Goal: Register for event/course

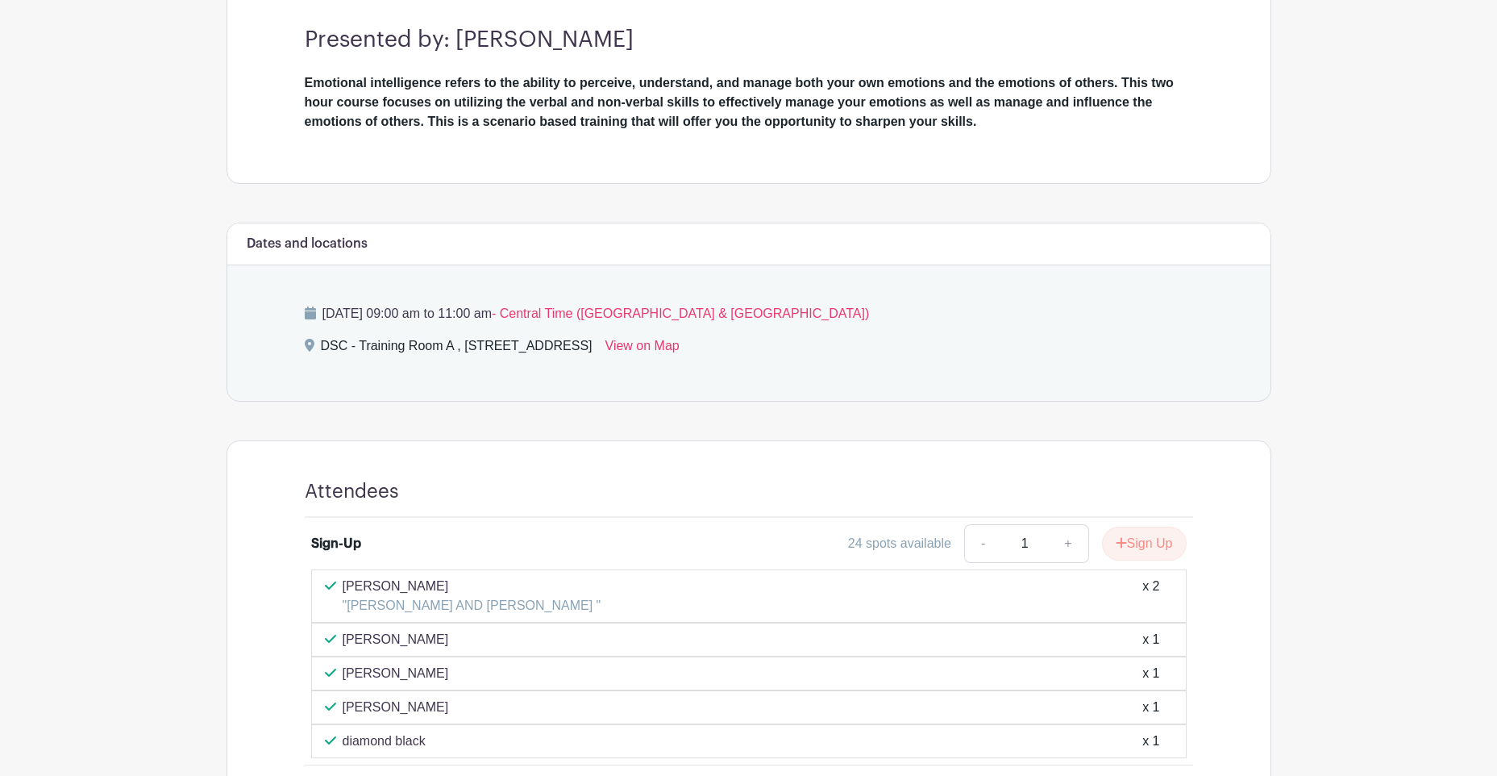
scroll to position [603, 0]
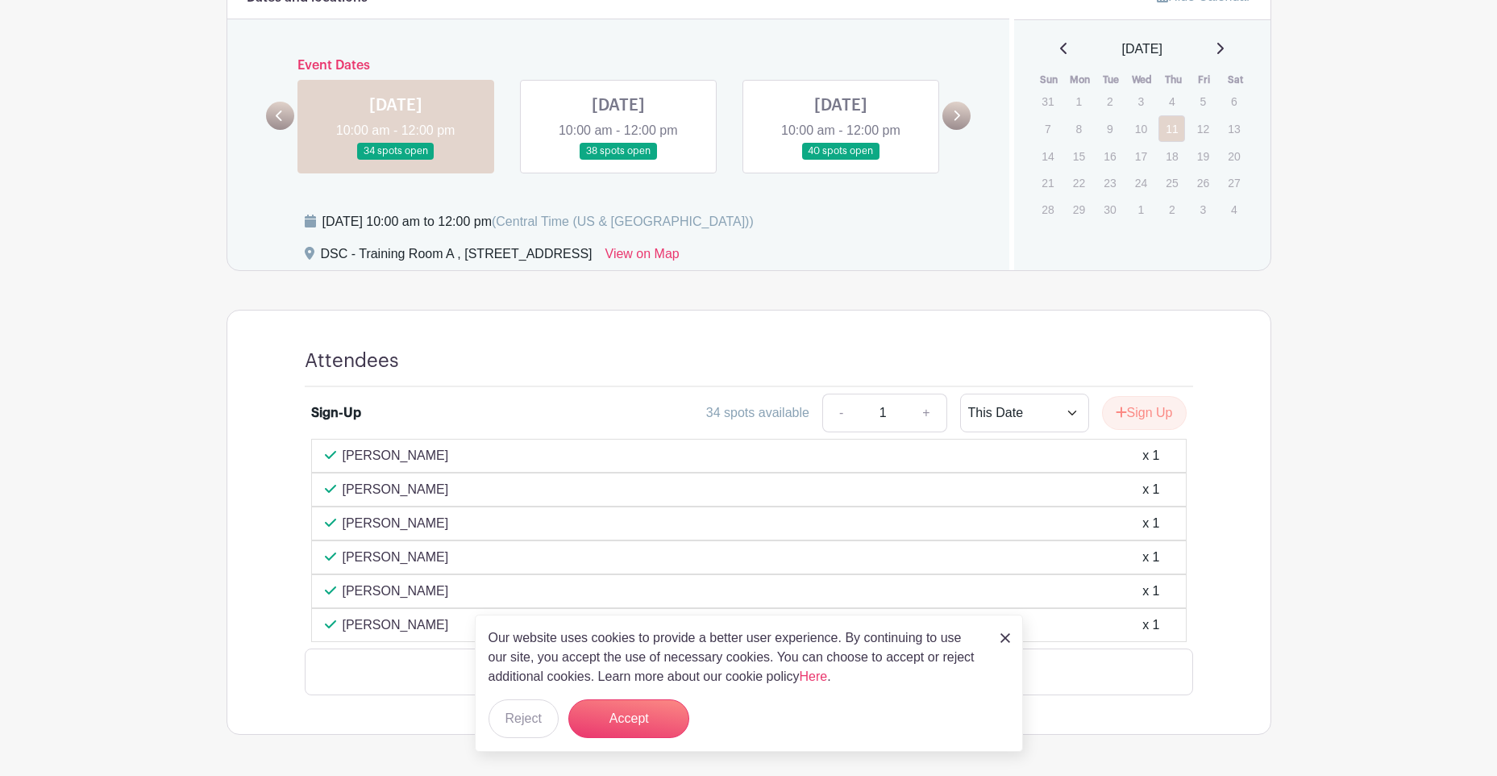
scroll to position [651, 0]
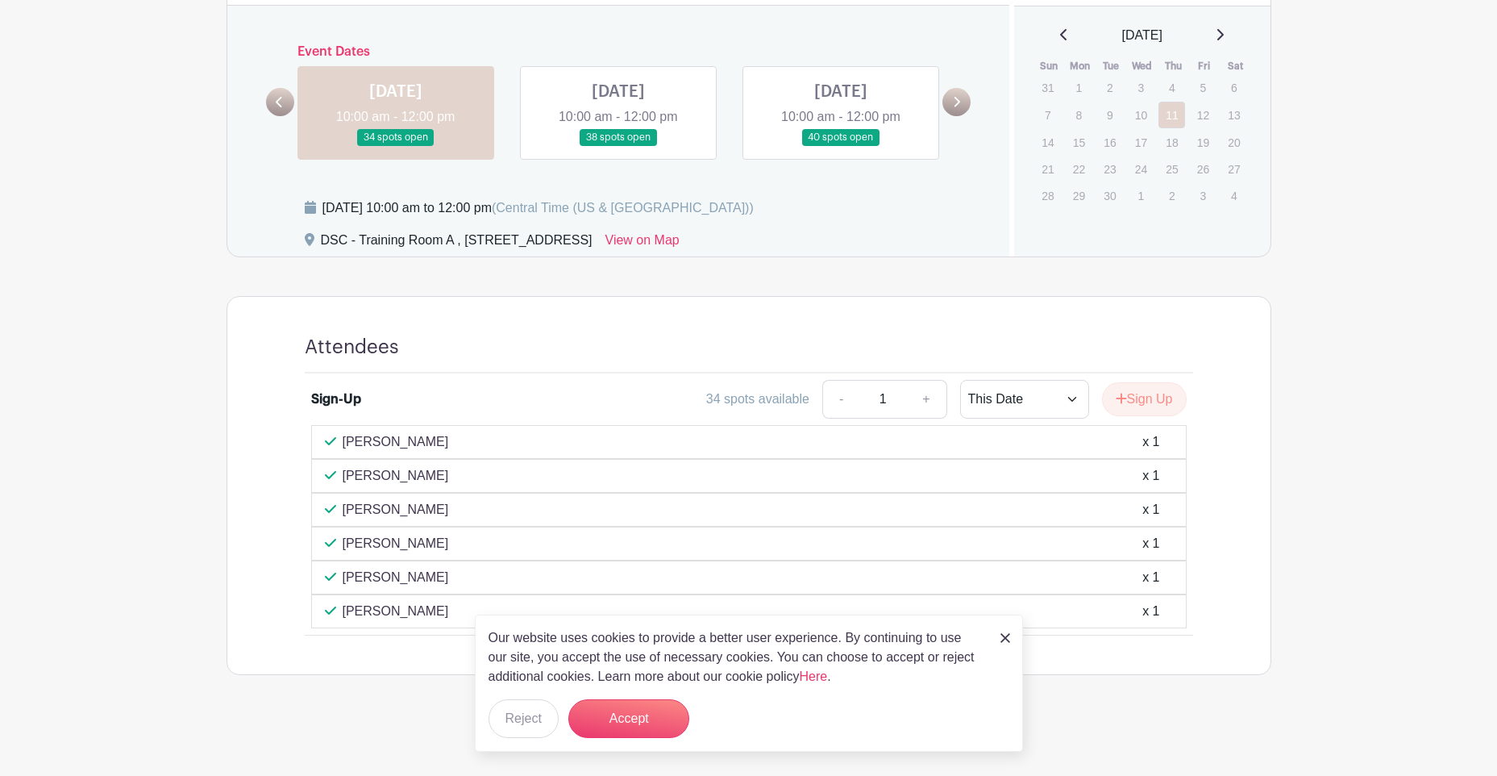
click at [618, 146] on link at bounding box center [618, 146] width 0 height 0
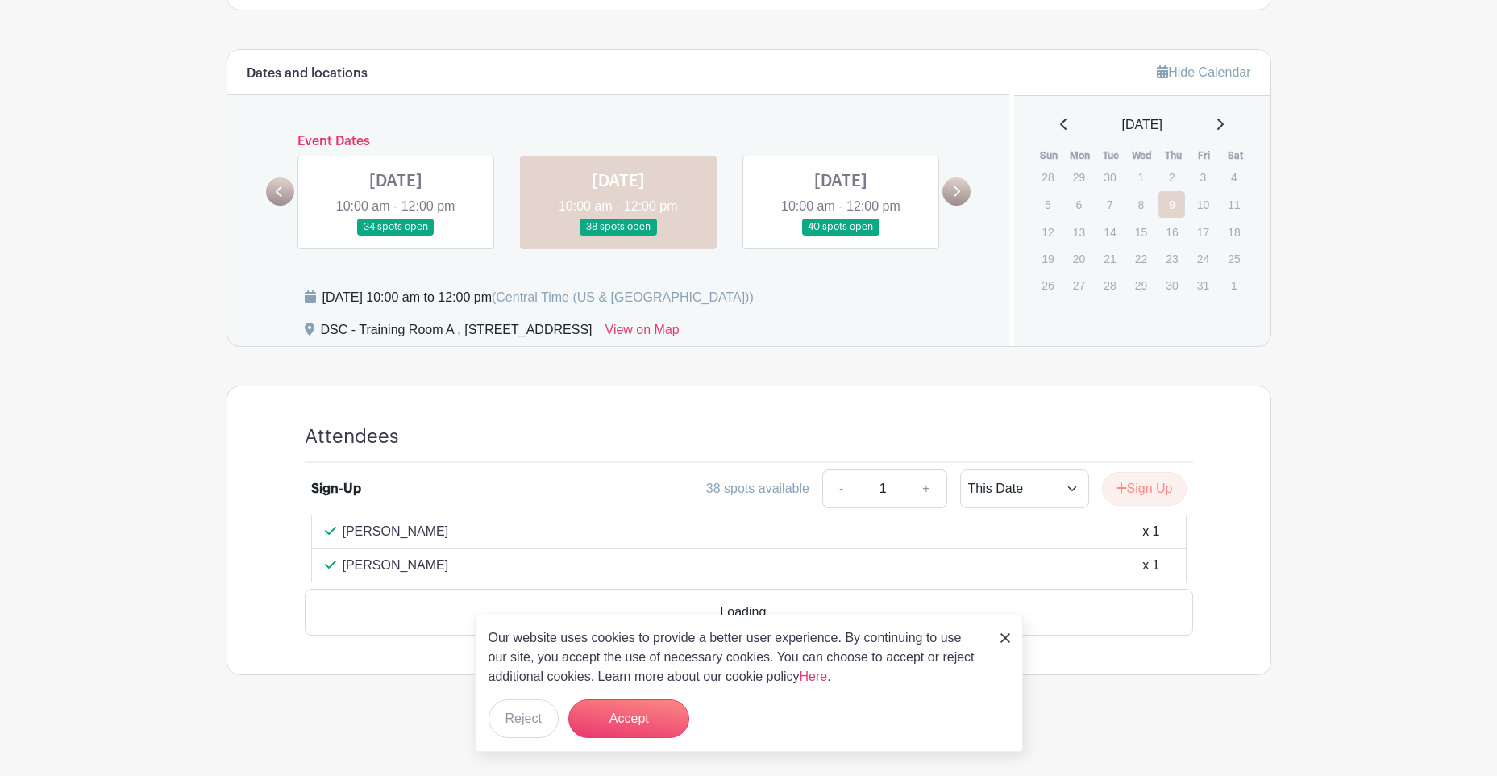
scroll to position [515, 0]
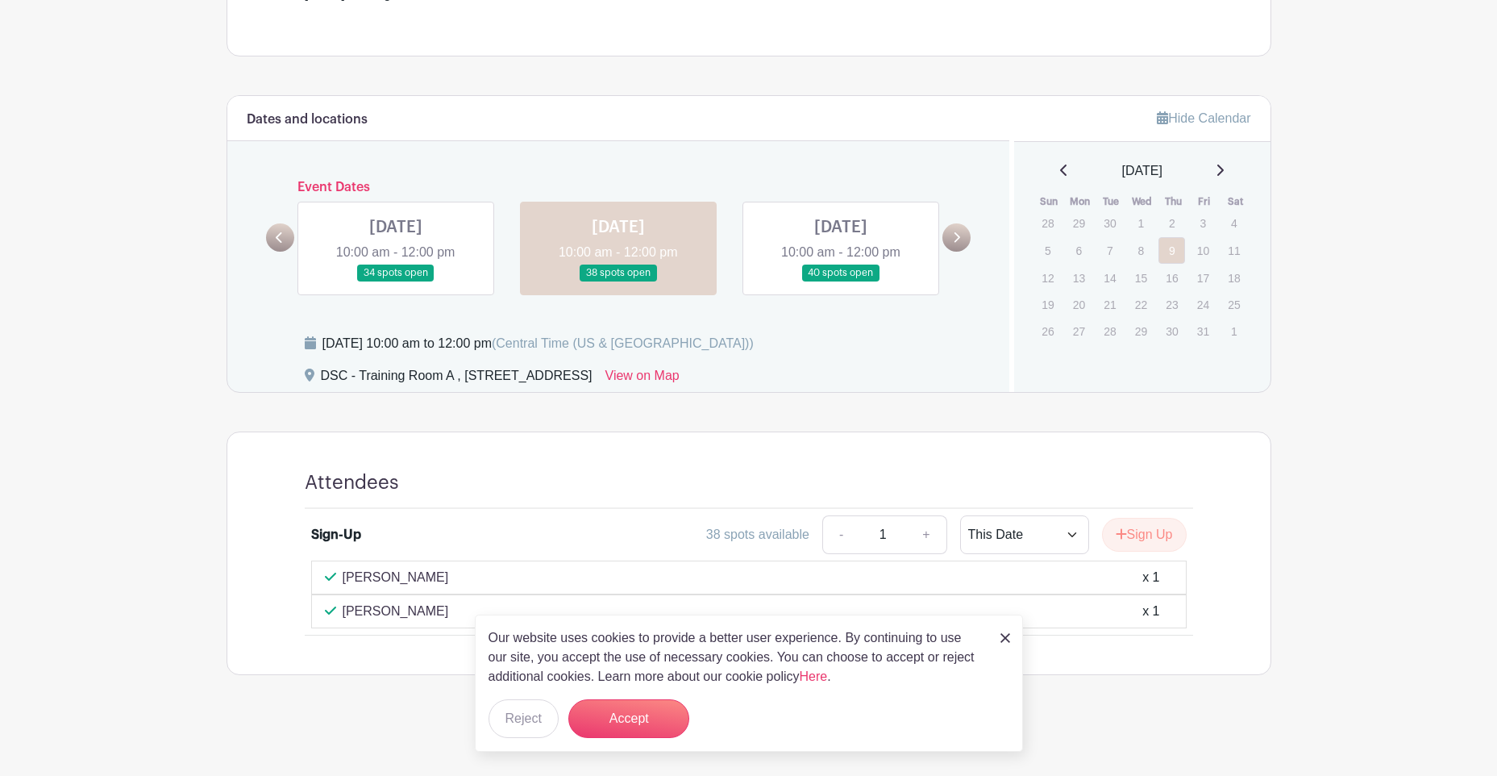
click at [841, 281] on link at bounding box center [841, 281] width 0 height 0
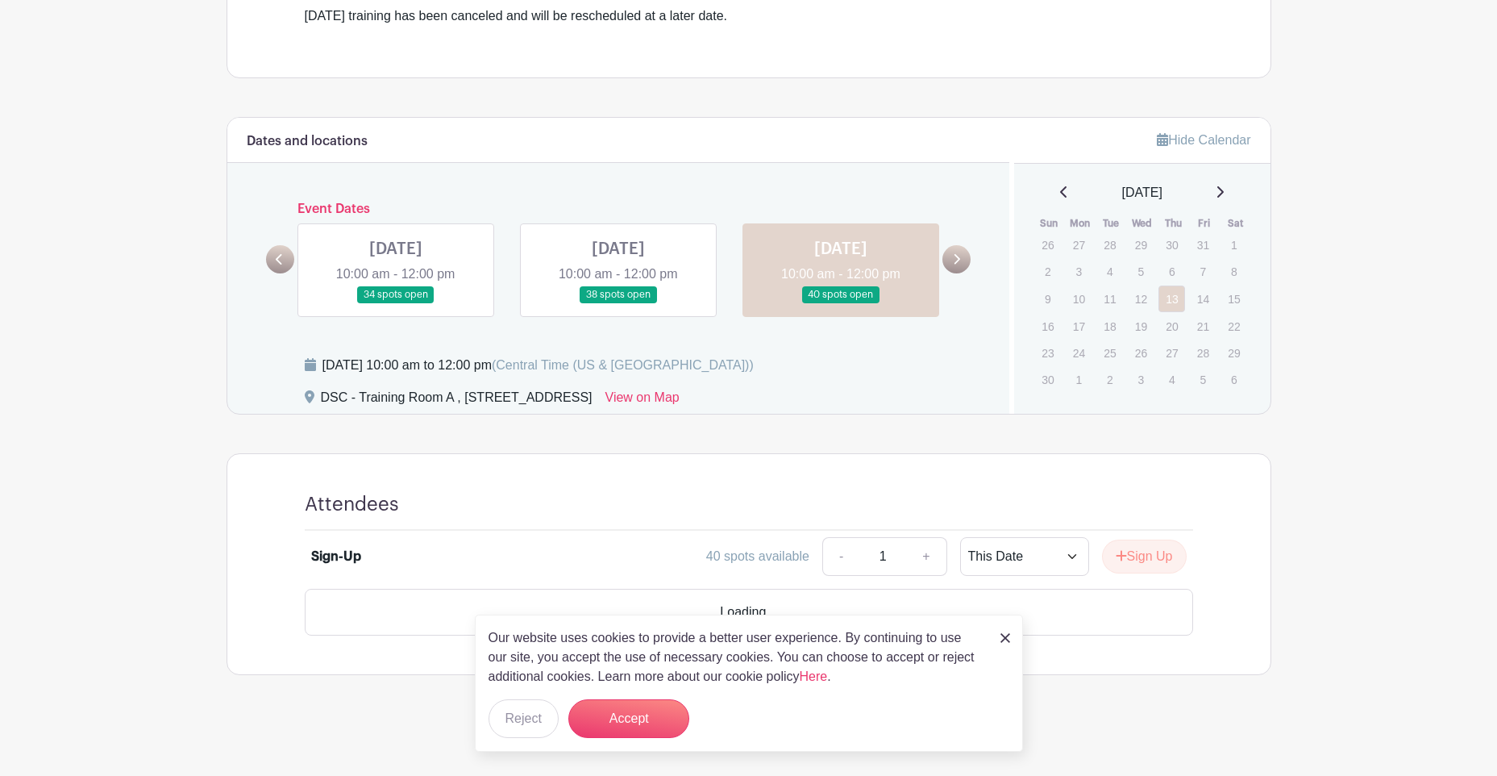
scroll to position [448, 0]
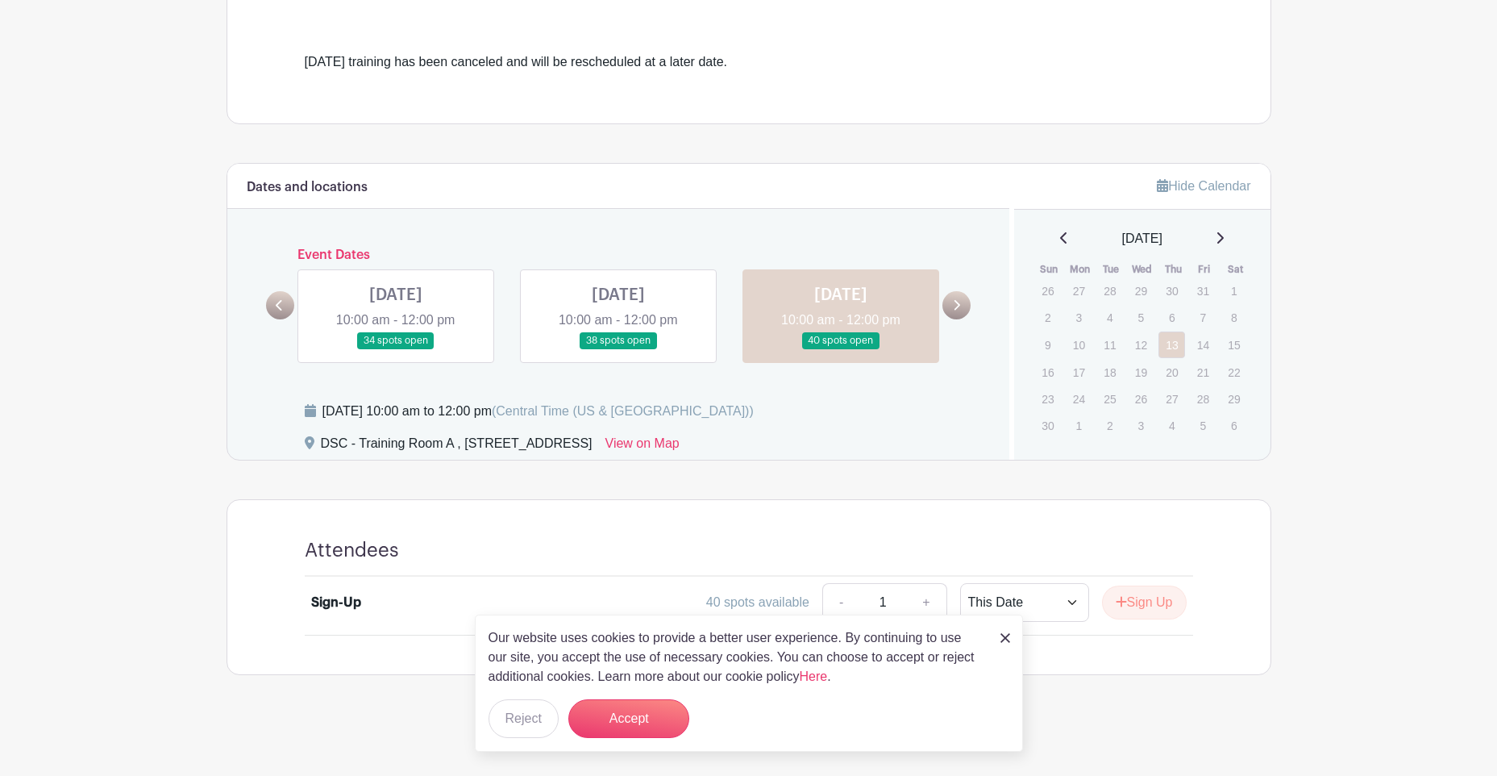
click at [618, 349] on link at bounding box center [618, 349] width 0 height 0
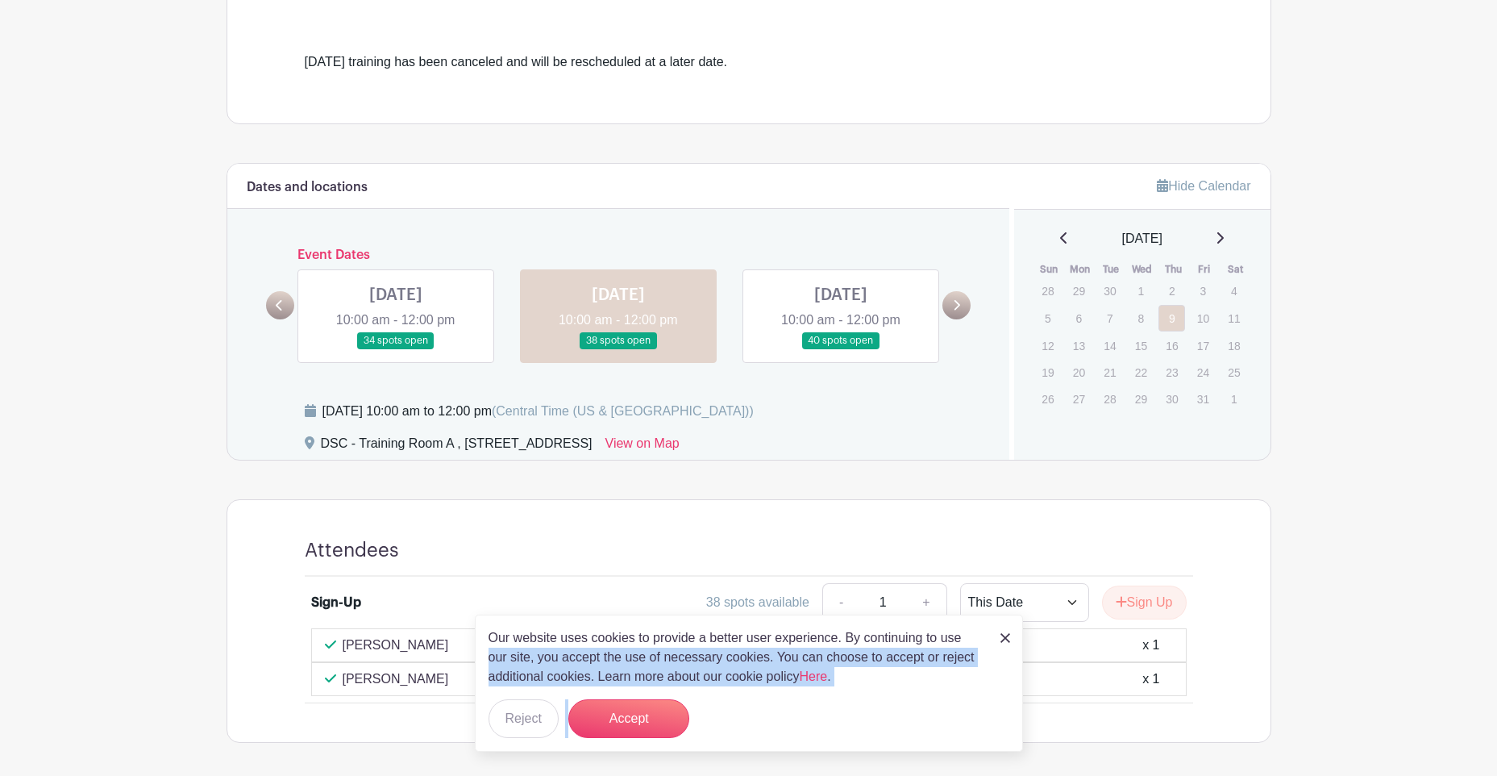
click at [1001, 636] on div "Our website uses cookies to provide a better user experience. By continuing to …" at bounding box center [749, 682] width 548 height 137
click at [1005, 639] on img at bounding box center [1006, 638] width 10 height 10
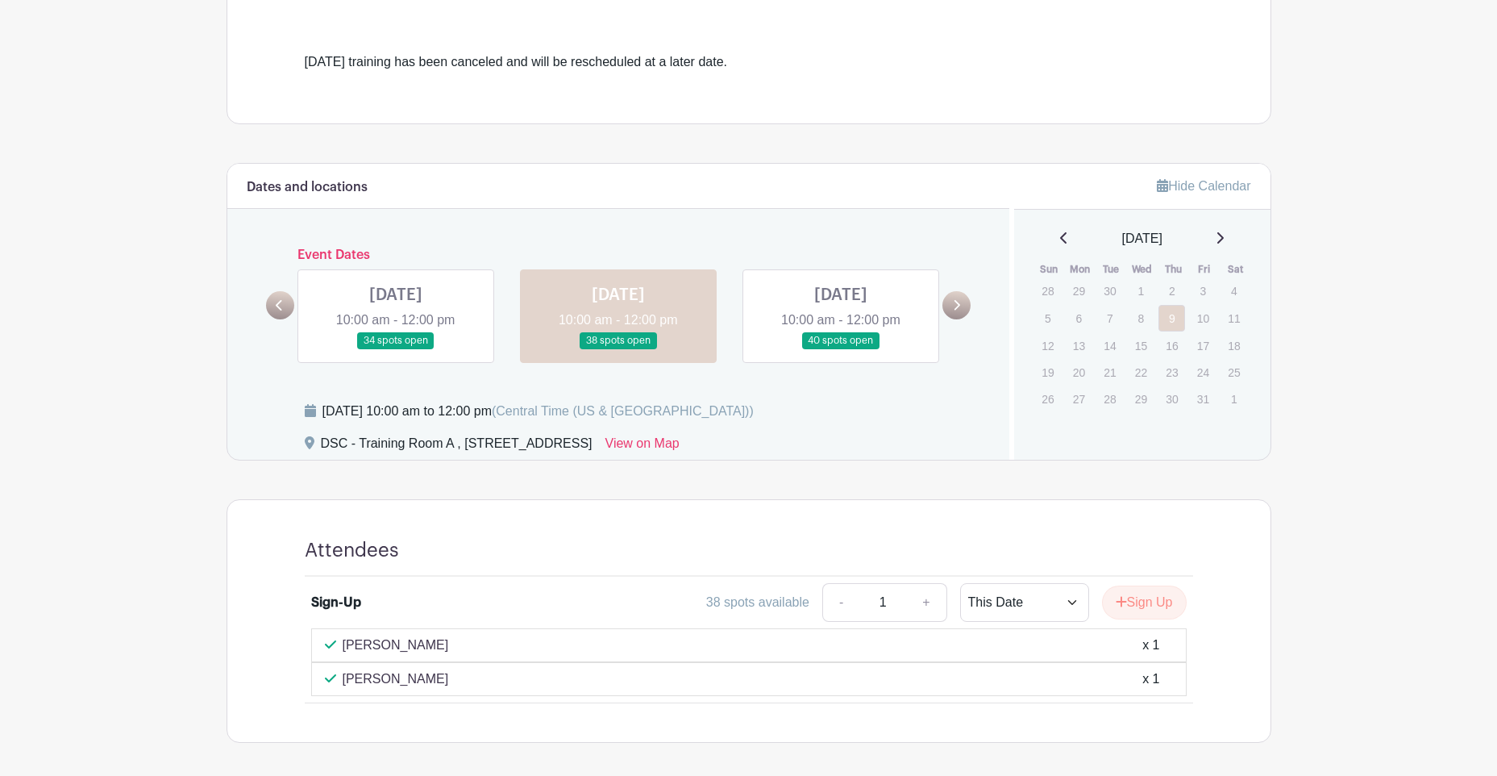
click at [396, 349] on link at bounding box center [396, 349] width 0 height 0
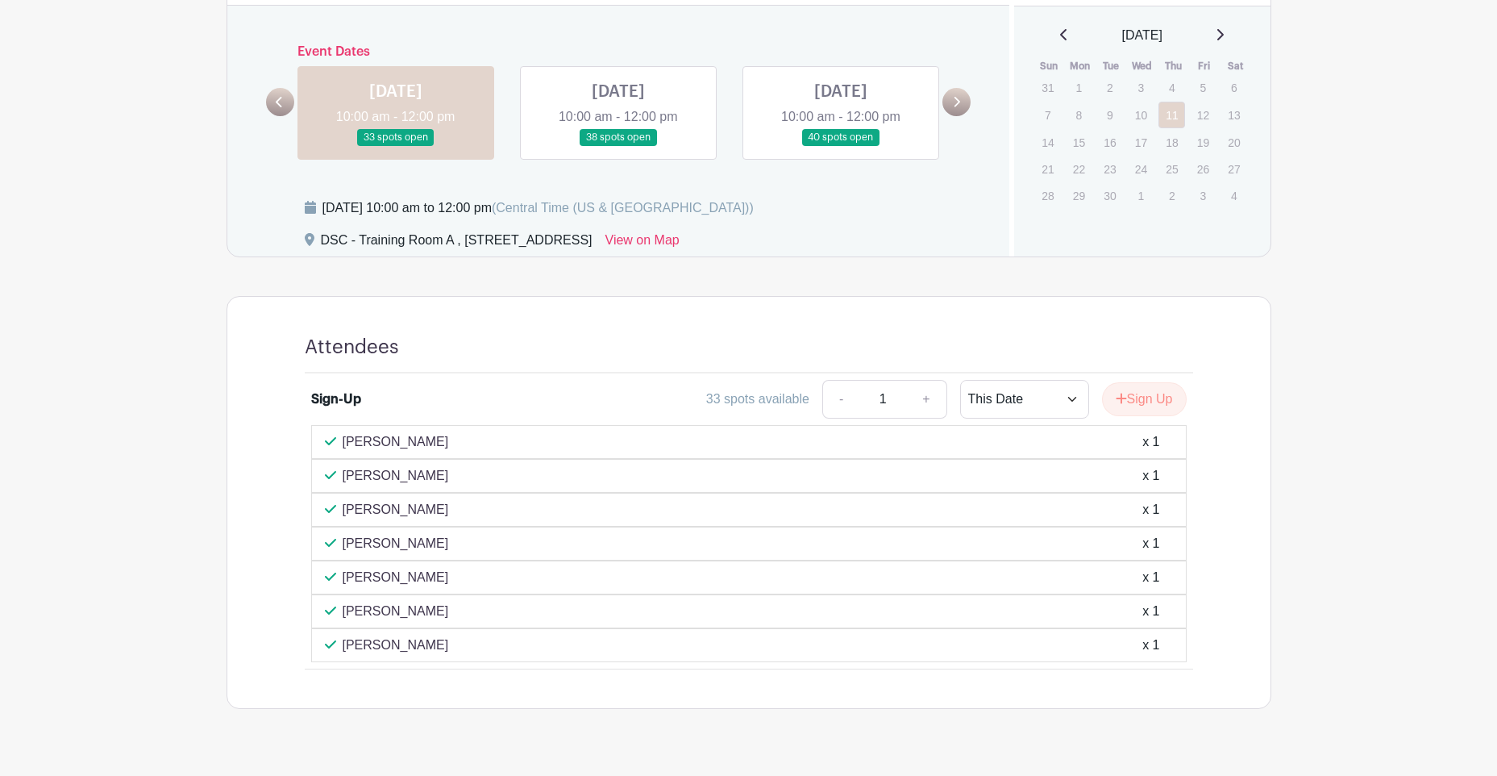
scroll to position [672, 0]
